Goal: Communication & Community: Answer question/provide support

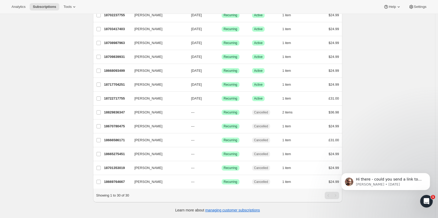
scroll to position [289, 0]
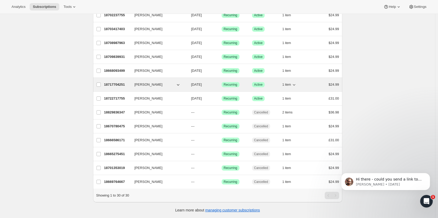
click at [113, 82] on p "18717704251" at bounding box center [117, 84] width 26 height 5
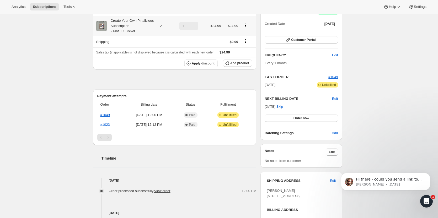
scroll to position [58, 0]
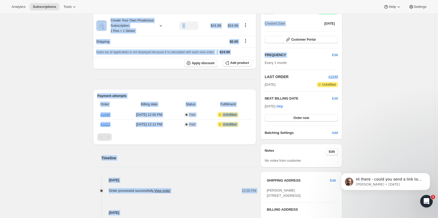
drag, startPoint x: 257, startPoint y: 74, endPoint x: 360, endPoint y: 57, distance: 104.4
click at [360, 57] on div "Subscription #18717704251. This page is ready Subscription #18717704251 Success…" at bounding box center [217, 131] width 435 height 350
click at [312, 40] on span "Customer Portal" at bounding box center [303, 40] width 24 height 4
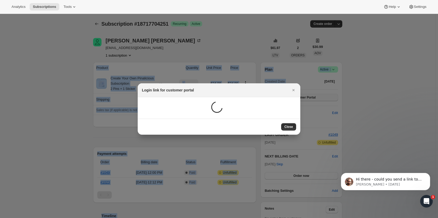
scroll to position [0, 0]
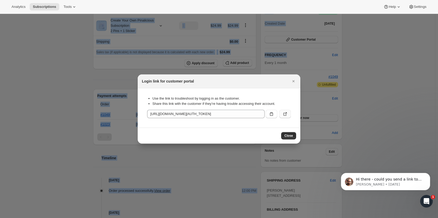
click at [285, 114] on icon ":r89:" at bounding box center [284, 113] width 5 height 5
click at [271, 115] on icon ":r89:" at bounding box center [271, 113] width 5 height 5
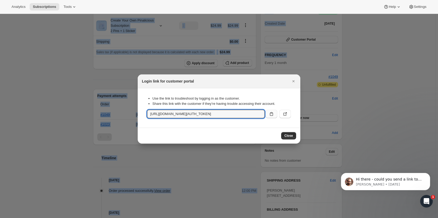
copy div "Product Quantity Unit Price Price Create Your Own Pinalicious Subscription 2 Pi…"
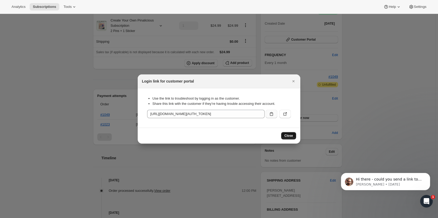
click at [285, 135] on span "Close" at bounding box center [288, 136] width 9 height 4
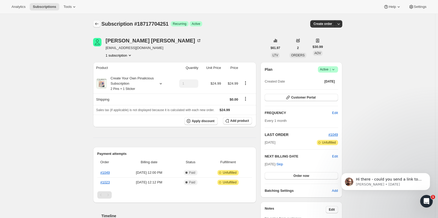
click at [97, 23] on icon "Subscriptions" at bounding box center [96, 23] width 5 height 5
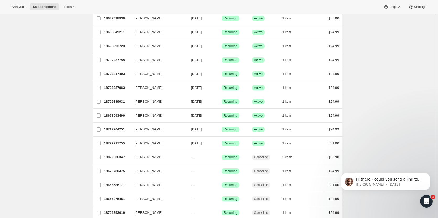
scroll to position [242, 0]
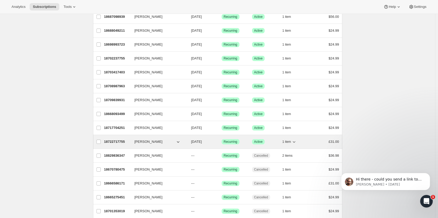
click at [121, 141] on p "18722717755" at bounding box center [117, 141] width 26 height 5
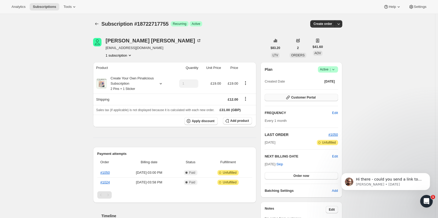
click at [297, 96] on span "Customer Portal" at bounding box center [303, 97] width 24 height 4
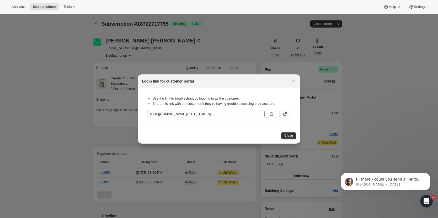
click at [286, 112] on icon ":r88:" at bounding box center [284, 113] width 5 height 5
click at [289, 135] on span "Close" at bounding box center [288, 136] width 9 height 4
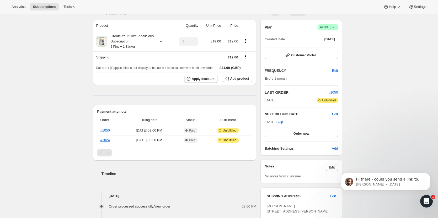
scroll to position [42, 0]
click at [107, 130] on link "#1050" at bounding box center [104, 131] width 9 height 4
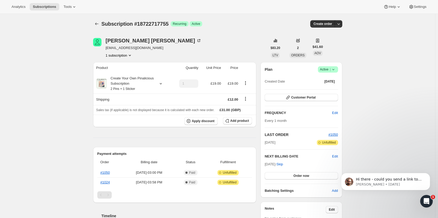
click at [145, 49] on span "[EMAIL_ADDRESS][DOMAIN_NAME]" at bounding box center [154, 47] width 96 height 5
copy span "[EMAIL_ADDRESS][DOMAIN_NAME]"
click at [301, 98] on span "Customer Portal" at bounding box center [303, 97] width 24 height 4
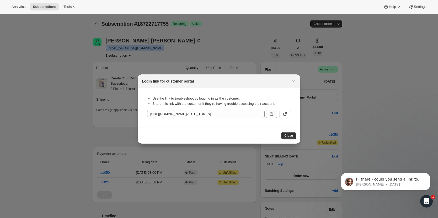
click at [272, 112] on icon ":r88:" at bounding box center [271, 113] width 5 height 5
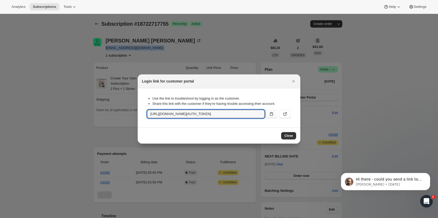
copy span "[EMAIL_ADDRESS][DOMAIN_NAME]"
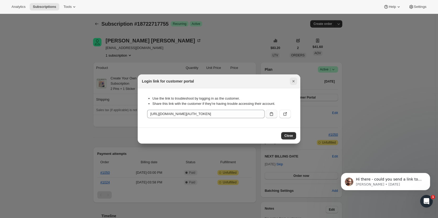
click at [294, 81] on icon "Close" at bounding box center [293, 81] width 2 height 2
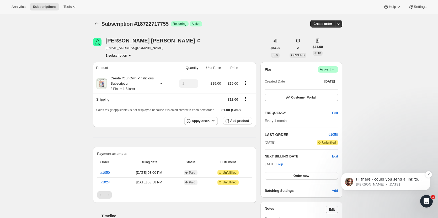
click at [392, 182] on p "[PERSON_NAME] • [DATE]" at bounding box center [390, 184] width 68 height 5
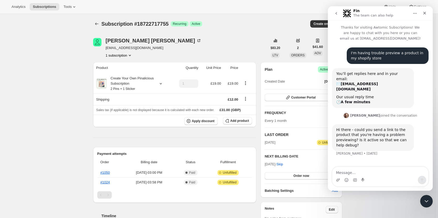
scroll to position [1, 0]
click at [335, 13] on icon "go back" at bounding box center [336, 13] width 4 height 4
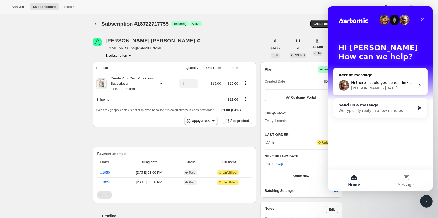
click at [370, 110] on div "We typically reply in a few minutes" at bounding box center [377, 111] width 77 height 6
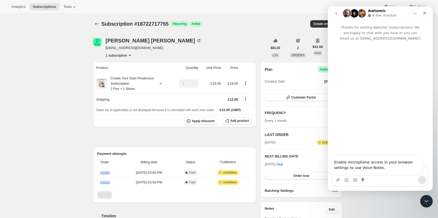
click at [360, 173] on div "Enable microphone access in your browser settings to use Voice Notes." at bounding box center [376, 165] width 92 height 19
click at [375, 143] on div "Intercom messenger" at bounding box center [380, 104] width 105 height 126
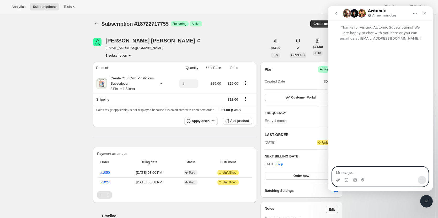
click at [348, 173] on textarea "Message…" at bounding box center [380, 171] width 96 height 9
click at [389, 174] on textarea "Hello, I have a customer who can't edit their items in their build-a-box subscr…" at bounding box center [380, 169] width 96 height 14
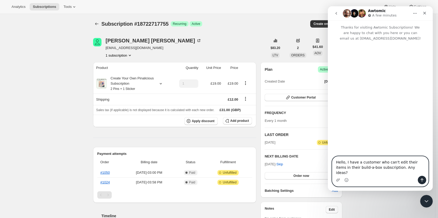
type textarea "Hello, I have a customer who can't edit their items in their build-a-box subscr…"
click at [423, 180] on icon "Send a message…" at bounding box center [422, 180] width 4 height 4
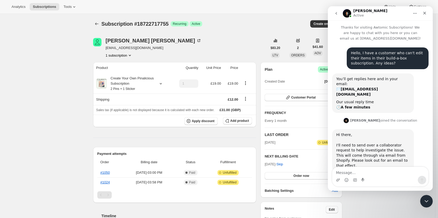
scroll to position [0, 0]
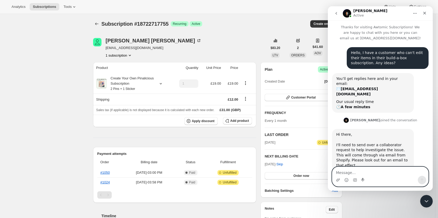
click at [362, 173] on textarea "Message…" at bounding box center [380, 171] width 96 height 9
type textarea "Will do."
click at [420, 180] on icon "Send a message…" at bounding box center [422, 180] width 4 height 4
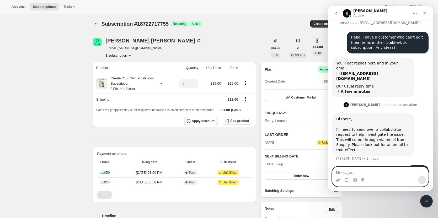
click at [347, 170] on textarea "Message…" at bounding box center [380, 171] width 96 height 9
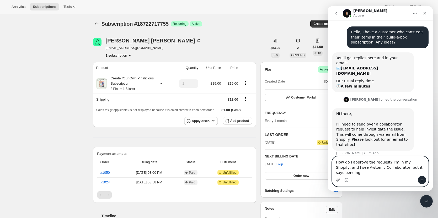
type textarea "How do I approve the request? I'm in my Shopify, and I see Awtomic Colllaborato…"
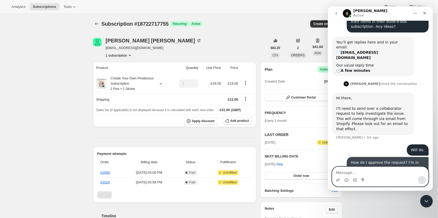
scroll to position [38, 0]
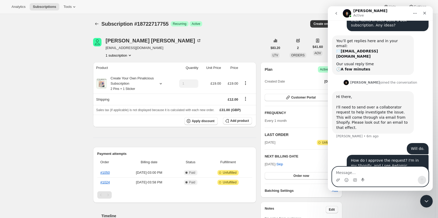
click at [382, 174] on textarea "Message…" at bounding box center [380, 171] width 96 height 9
click at [369, 173] on textarea "Message…" at bounding box center [380, 171] width 96 height 9
type textarea "I don't see a way to approve it."
click at [421, 179] on icon "Send a message…" at bounding box center [422, 180] width 4 height 4
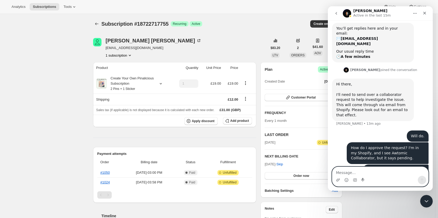
scroll to position [50, 0]
click at [346, 170] on textarea "Message…" at bounding box center [380, 171] width 96 height 9
click at [335, 143] on div "How do I approve the request? I'm in my Shopify, and I see Awtomic Colllaborato…" at bounding box center [380, 154] width 97 height 22
click at [374, 168] on textarea "Message…" at bounding box center [380, 171] width 96 height 9
click at [4, 68] on div "Subscription #18722717755. This page is ready Subscription #18722717755 Success…" at bounding box center [217, 186] width 435 height 345
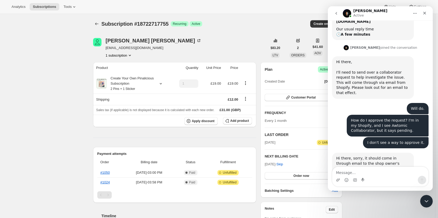
scroll to position [76, 0]
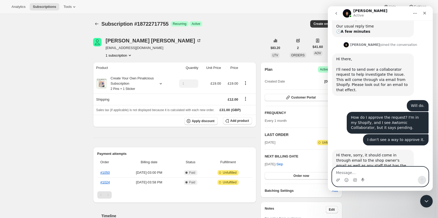
click at [368, 169] on textarea "Message…" at bounding box center [380, 171] width 96 height 9
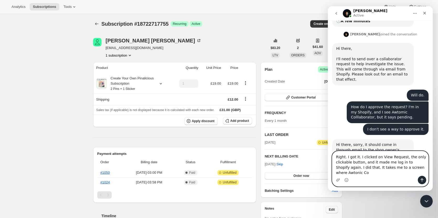
scroll to position [92, 0]
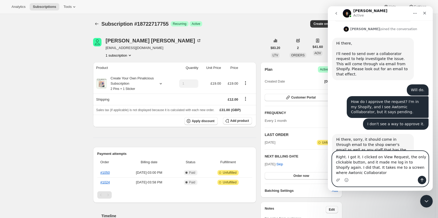
click at [420, 168] on textarea "Right. I got it. I clicked on View Request, the only clickable button, and it m…" at bounding box center [380, 163] width 96 height 25
click at [378, 172] on textarea "Right. I got it. I clicked on View Request, the only clickable button, and it m…" at bounding box center [380, 163] width 96 height 25
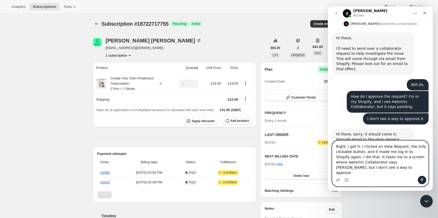
type textarea "Right. I got it. I clicked on View Request, the only clickable button, and it m…"
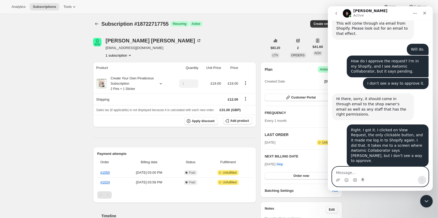
scroll to position [148, 0]
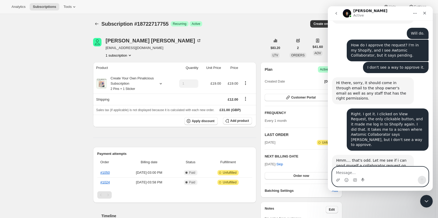
click at [365, 168] on textarea "Message…" at bounding box center [380, 171] width 96 height 9
click at [338, 181] on icon "Upload attachment" at bounding box center [338, 180] width 4 height 4
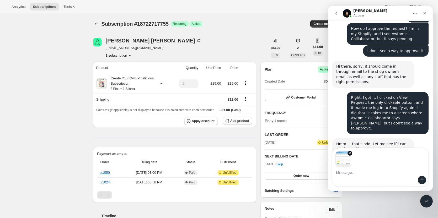
scroll to position [167, 0]
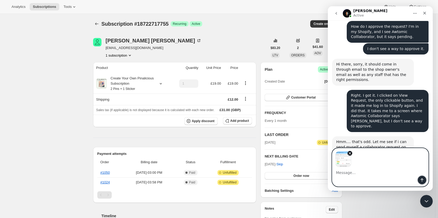
click at [422, 178] on icon "Send a message…" at bounding box center [422, 180] width 4 height 4
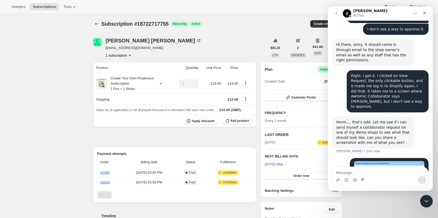
scroll to position [189, 0]
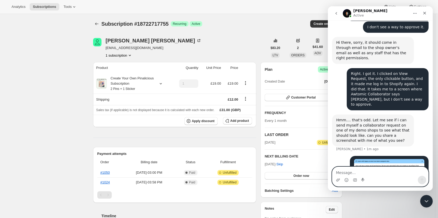
click at [350, 173] on textarea "Message…" at bounding box center [380, 171] width 96 height 9
click at [338, 181] on icon "Upload attachment" at bounding box center [338, 180] width 4 height 3
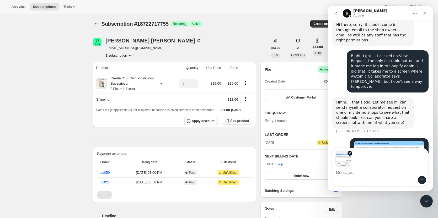
scroll to position [207, 0]
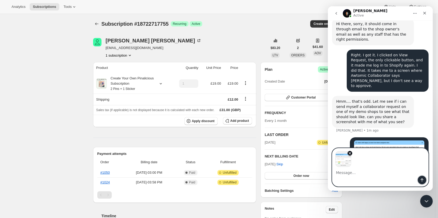
click at [421, 179] on icon "Send a message…" at bounding box center [422, 180] width 4 height 4
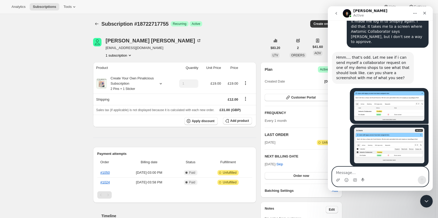
scroll to position [257, 0]
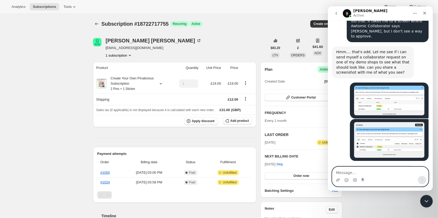
click at [357, 170] on textarea "Message…" at bounding box center [380, 171] width 96 height 9
click at [356, 169] on textarea "Message…" at bounding box center [380, 171] width 96 height 9
type textarea "I"
type textarea "Okay, that let me accept it!"
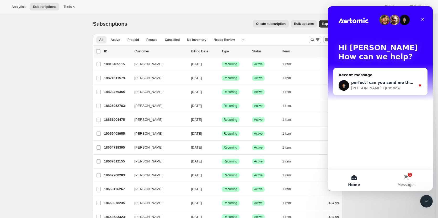
click at [400, 82] on span "perfect! can you send me the customer that was having trouble?" at bounding box center [418, 83] width 135 height 4
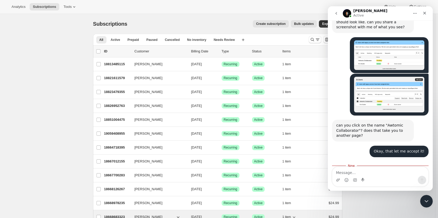
scroll to position [302, 0]
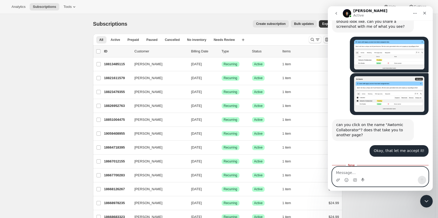
click at [358, 171] on textarea "Message…" at bounding box center [380, 171] width 96 height 9
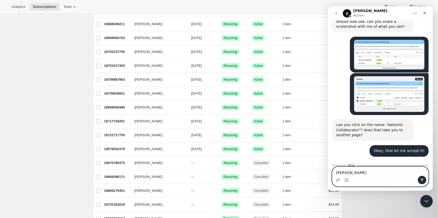
scroll to position [244, 0]
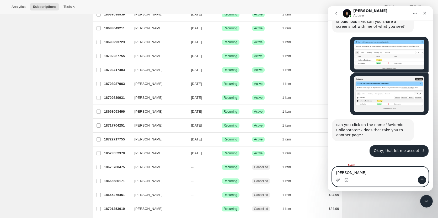
type textarea "[PERSON_NAME]"
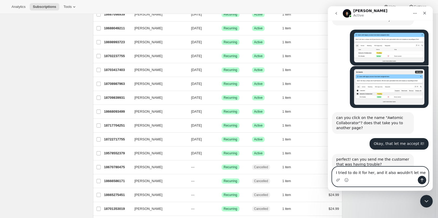
type textarea "I tried to do it for her, and it also wouldn't let me."
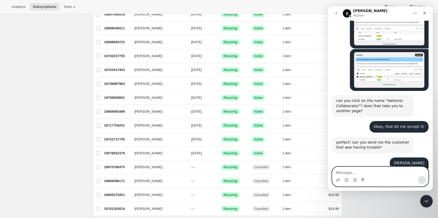
scroll to position [346, 0]
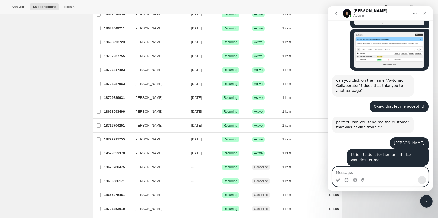
click at [376, 173] on textarea "Message…" at bounding box center [380, 171] width 96 height 9
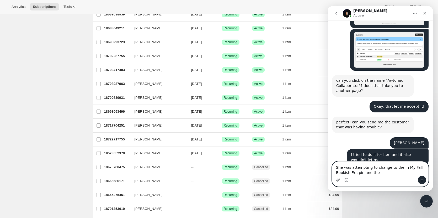
scroll to position [362, 0]
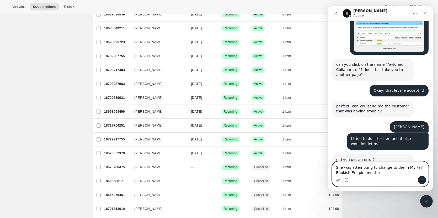
click at [370, 173] on textarea "She was attempting to change to the In My Fall Bookish Era pin and the" at bounding box center [380, 169] width 96 height 14
type textarea "She was attempting to change to the In My Fall Bookish Era pin and the skelton …"
click at [423, 181] on icon "Send a message…" at bounding box center [422, 180] width 4 height 4
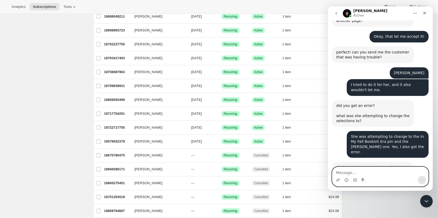
scroll to position [419, 0]
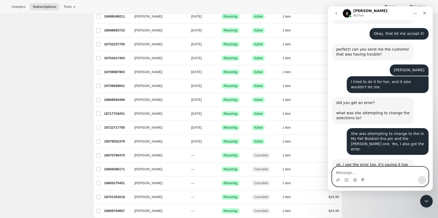
click at [370, 169] on textarea "Message…" at bounding box center [380, 171] width 96 height 9
type textarea "Thank you so much, I appreciate it."
click at [422, 180] on icon "Send a message…" at bounding box center [422, 180] width 4 height 4
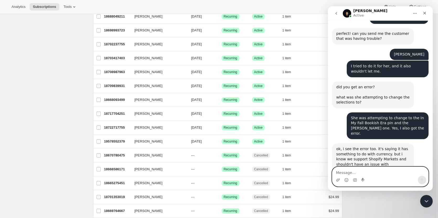
click at [385, 173] on textarea "Message…" at bounding box center [380, 171] width 96 height 9
click at [380, 171] on textarea "Message…" at bounding box center [380, 171] width 96 height 9
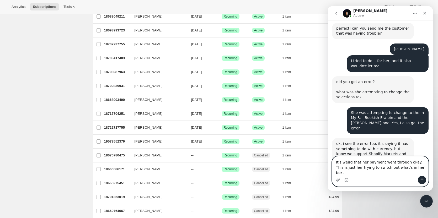
type textarea "It's weird that her payment went through okay. This is just her trying to switc…"
click at [422, 179] on icon "Send a message…" at bounding box center [422, 180] width 4 height 4
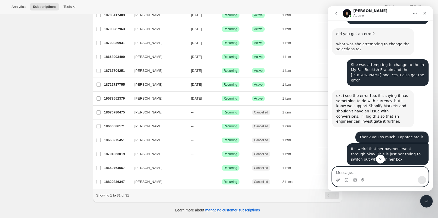
scroll to position [488, 0]
click at [368, 172] on textarea "Message…" at bounding box center [380, 171] width 96 height 9
type textarea "O"
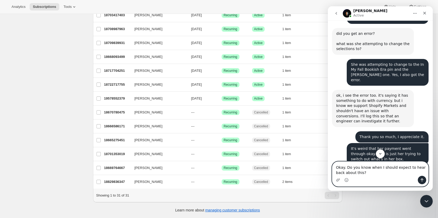
type textarea "Okay. Do you know when I should expect to hear back about this?"
click at [421, 180] on icon "Send a message…" at bounding box center [422, 180] width 4 height 4
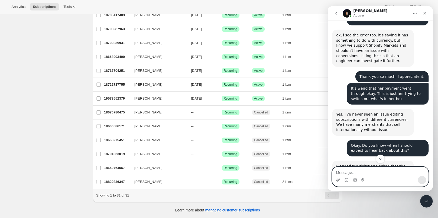
scroll to position [550, 0]
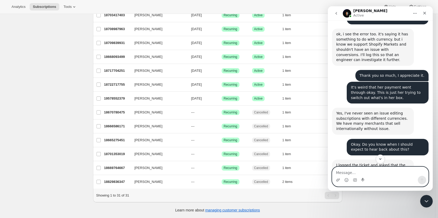
click at [370, 172] on textarea "Message…" at bounding box center [380, 171] width 96 height 9
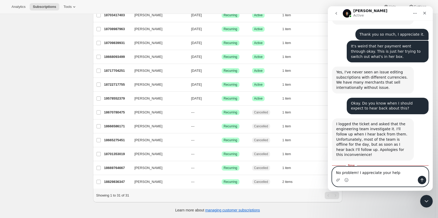
type textarea "No problem! I appreciate your help!"
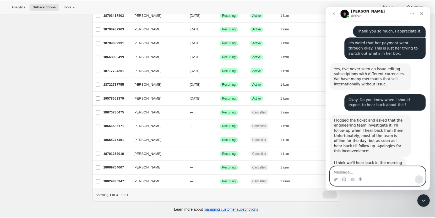
scroll to position [593, 0]
